Goal: Find specific page/section: Find specific page/section

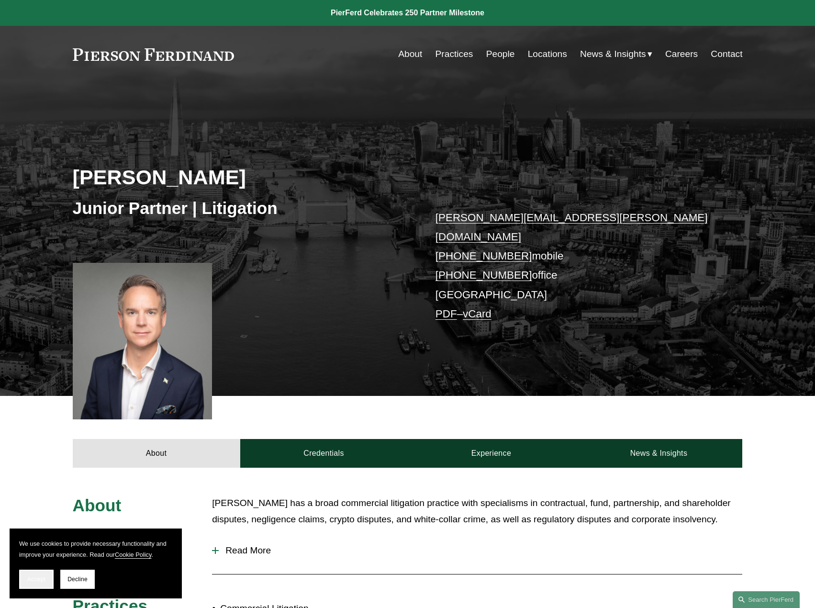
click at [51, 576] on button "Accept" at bounding box center [36, 578] width 34 height 19
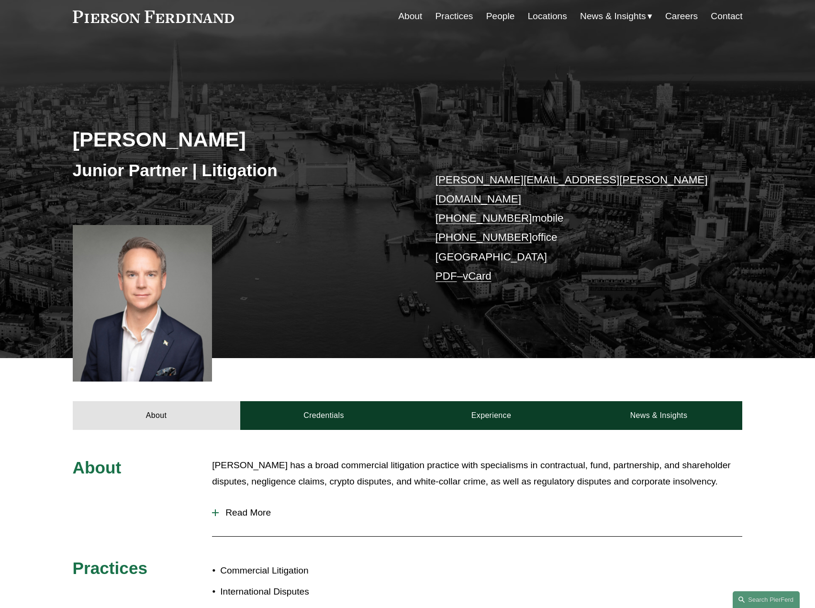
scroll to position [96, 0]
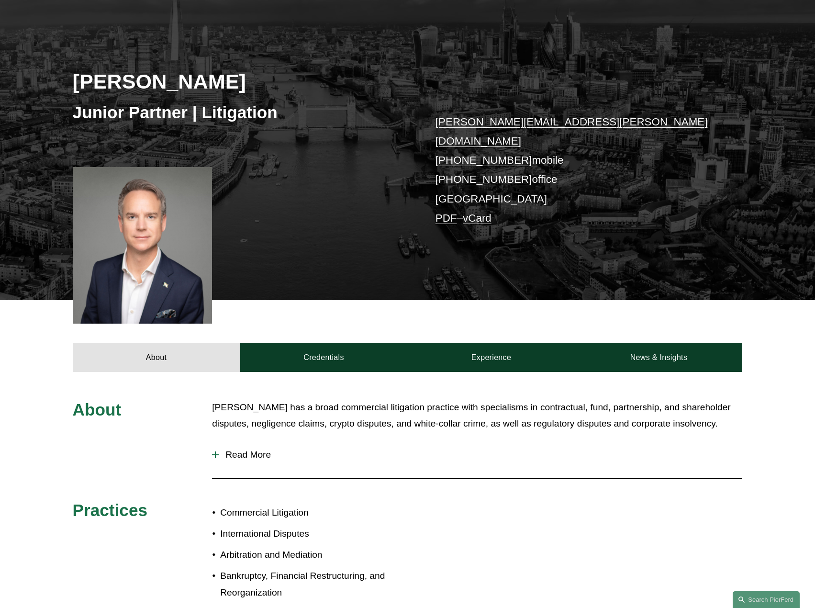
click at [421, 406] on p "Daniel has a broad commercial litigation practice with specialisms in contractu…" at bounding box center [477, 415] width 530 height 33
click at [421, 405] on p "Daniel has a broad commercial litigation practice with specialisms in contractu…" at bounding box center [477, 415] width 530 height 33
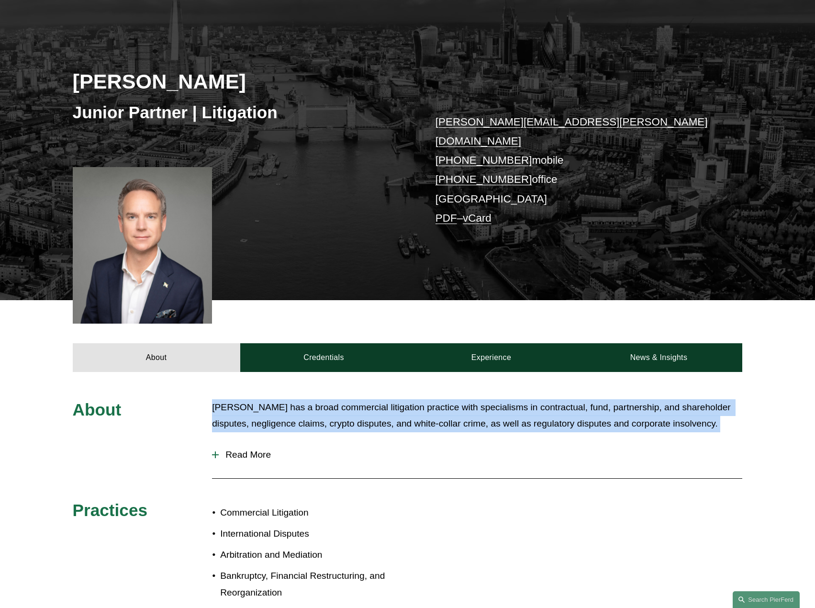
click at [421, 405] on p "Daniel has a broad commercial litigation practice with specialisms in contractu…" at bounding box center [477, 415] width 530 height 33
click at [438, 399] on p "Daniel has a broad commercial litigation practice with specialisms in contractu…" at bounding box center [477, 415] width 530 height 33
click at [670, 403] on p "Daniel has a broad commercial litigation practice with specialisms in contractu…" at bounding box center [477, 415] width 530 height 33
drag, startPoint x: 691, startPoint y: 414, endPoint x: 199, endPoint y: 384, distance: 492.7
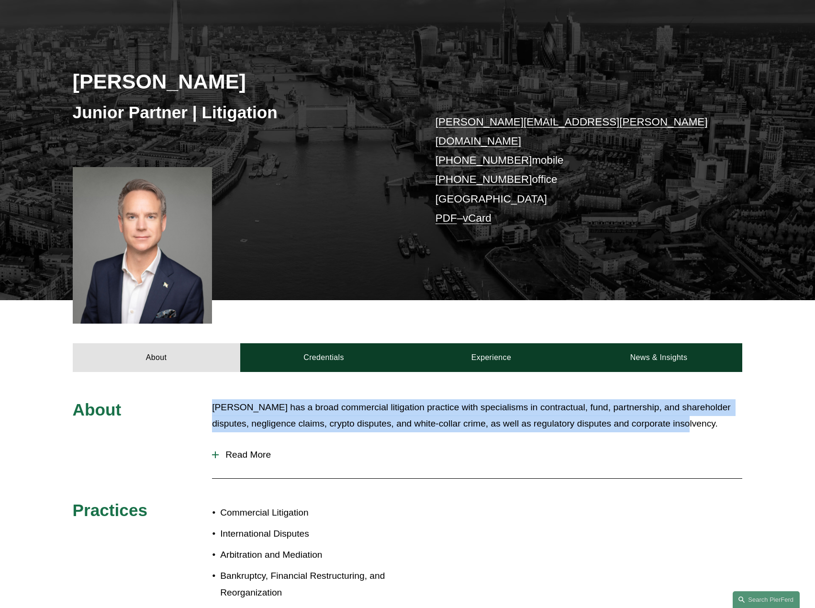
click at [199, 384] on div "About Daniel has a broad commercial litigation practice with specialisms in con…" at bounding box center [407, 514] width 815 height 284
click at [241, 402] on p "Daniel has a broad commercial litigation practice with specialisms in contractu…" at bounding box center [477, 415] width 530 height 33
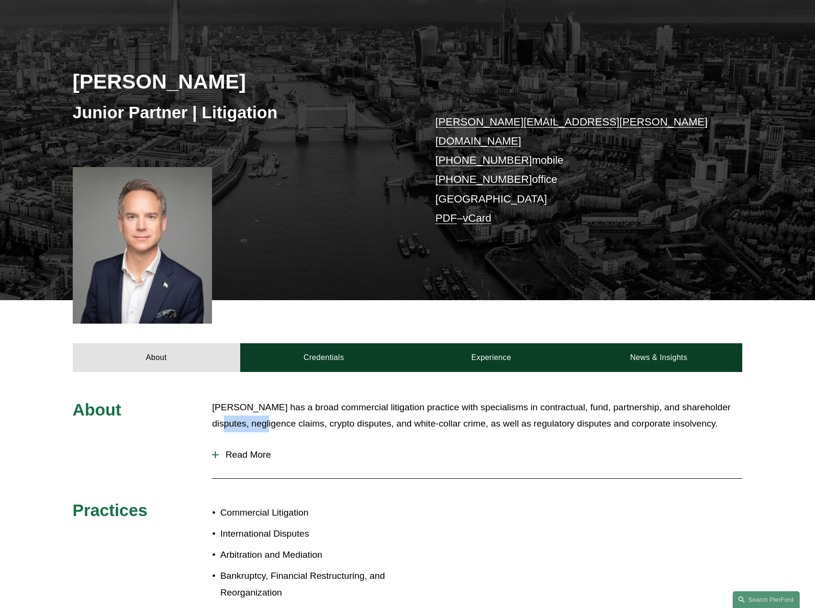
click at [241, 403] on p "Daniel has a broad commercial litigation practice with specialisms in contractu…" at bounding box center [477, 415] width 530 height 33
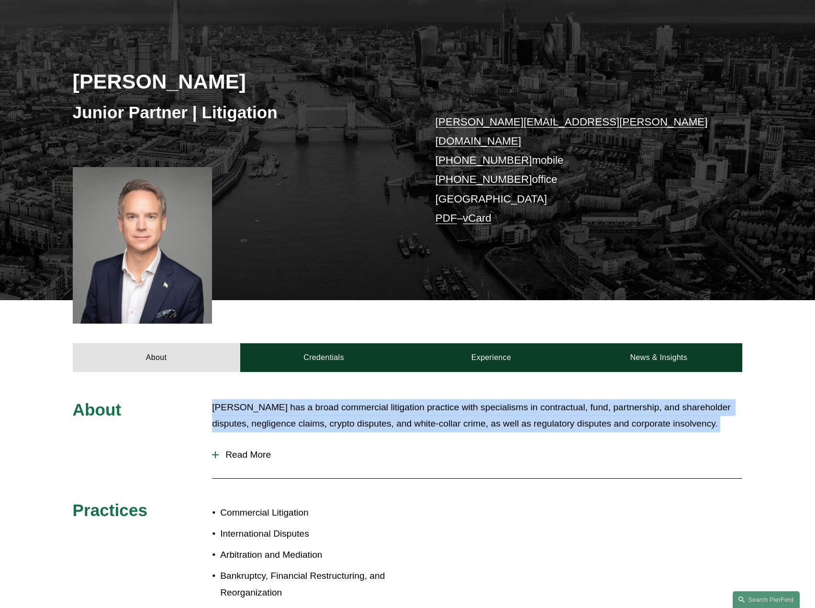
click at [242, 403] on p "Daniel has a broad commercial litigation practice with specialisms in contractu…" at bounding box center [477, 415] width 530 height 33
click at [335, 423] on div "Daniel has a broad commercial litigation practice with specialisms in contractu…" at bounding box center [477, 420] width 530 height 43
click at [330, 420] on div "Daniel has a broad commercial litigation practice with specialisms in contractu…" at bounding box center [477, 420] width 530 height 43
click at [325, 414] on p "Daniel has a broad commercial litigation practice with specialisms in contractu…" at bounding box center [477, 415] width 530 height 33
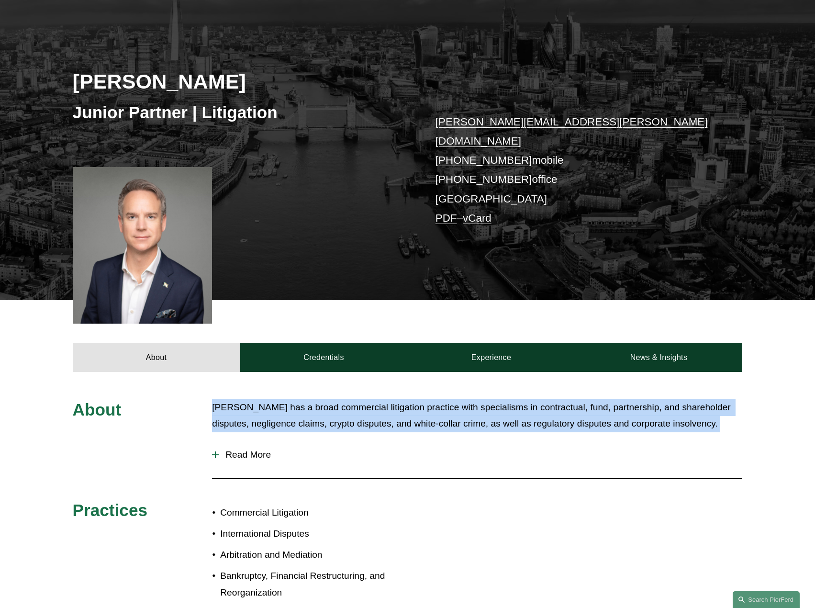
click at [350, 411] on p "Daniel has a broad commercial litigation practice with specialisms in contractu…" at bounding box center [477, 415] width 530 height 33
click at [406, 414] on p "Daniel has a broad commercial litigation practice with specialisms in contractu…" at bounding box center [477, 415] width 530 height 33
click at [568, 408] on p "Daniel has a broad commercial litigation practice with specialisms in contractu…" at bounding box center [477, 415] width 530 height 33
click at [564, 399] on p "Daniel has a broad commercial litigation practice with specialisms in contractu…" at bounding box center [477, 415] width 530 height 33
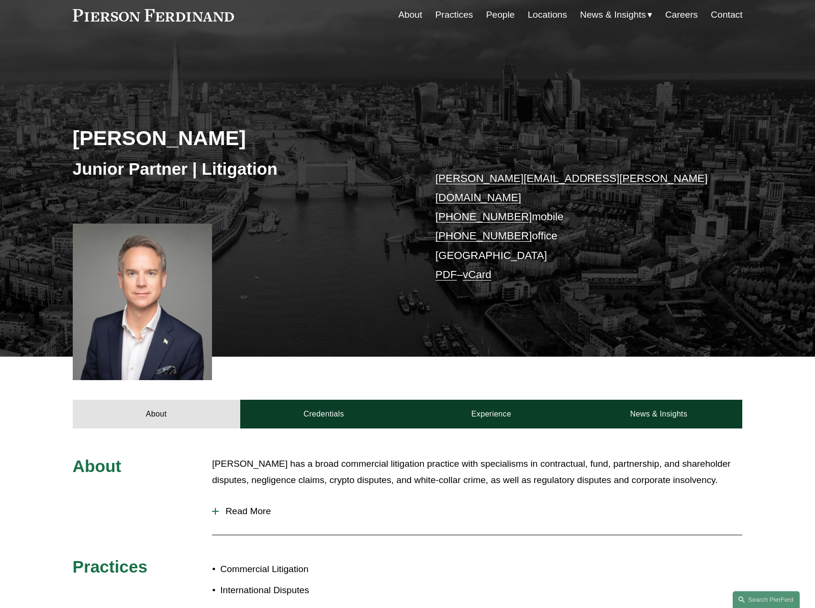
scroll to position [0, 0]
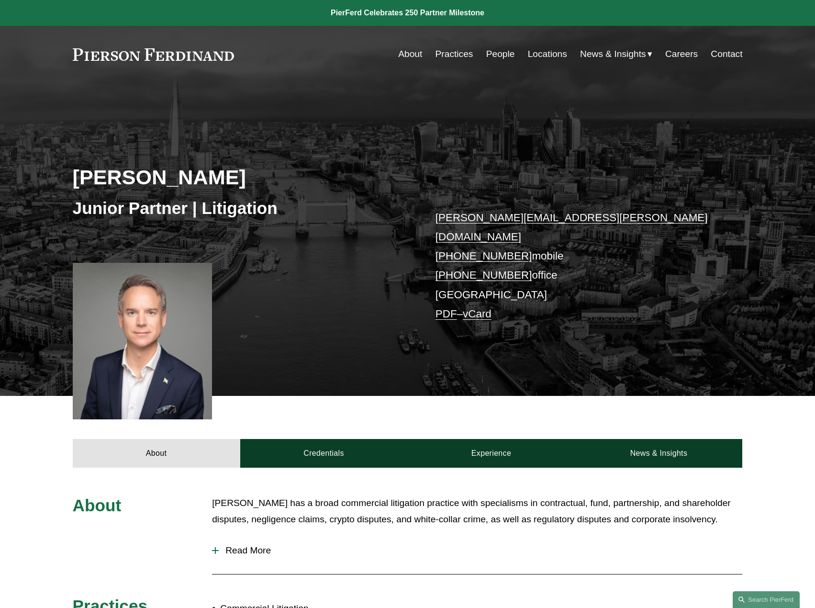
click at [201, 67] on div "Skip to Content About Practices People Locations" at bounding box center [407, 54] width 815 height 56
click at [204, 55] on link at bounding box center [154, 54] width 162 height 12
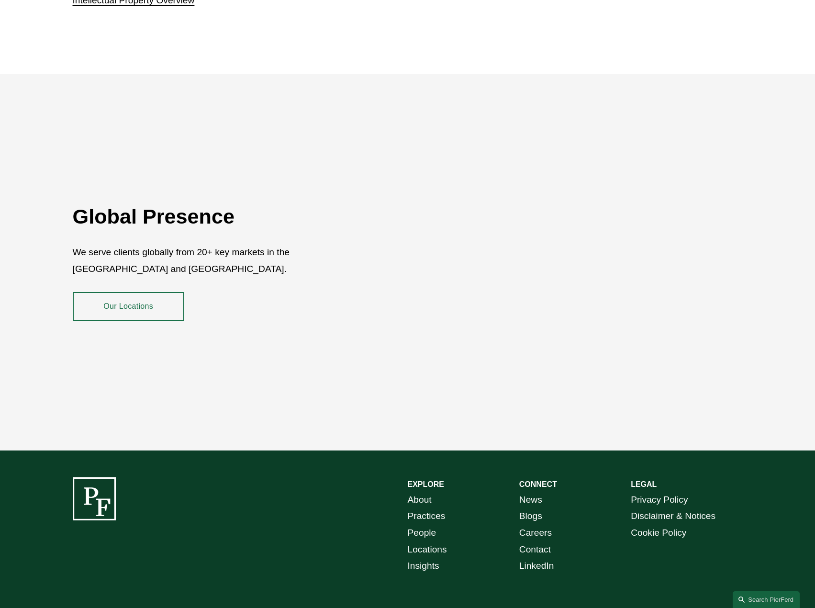
scroll to position [1714, 0]
